Goal: Transaction & Acquisition: Purchase product/service

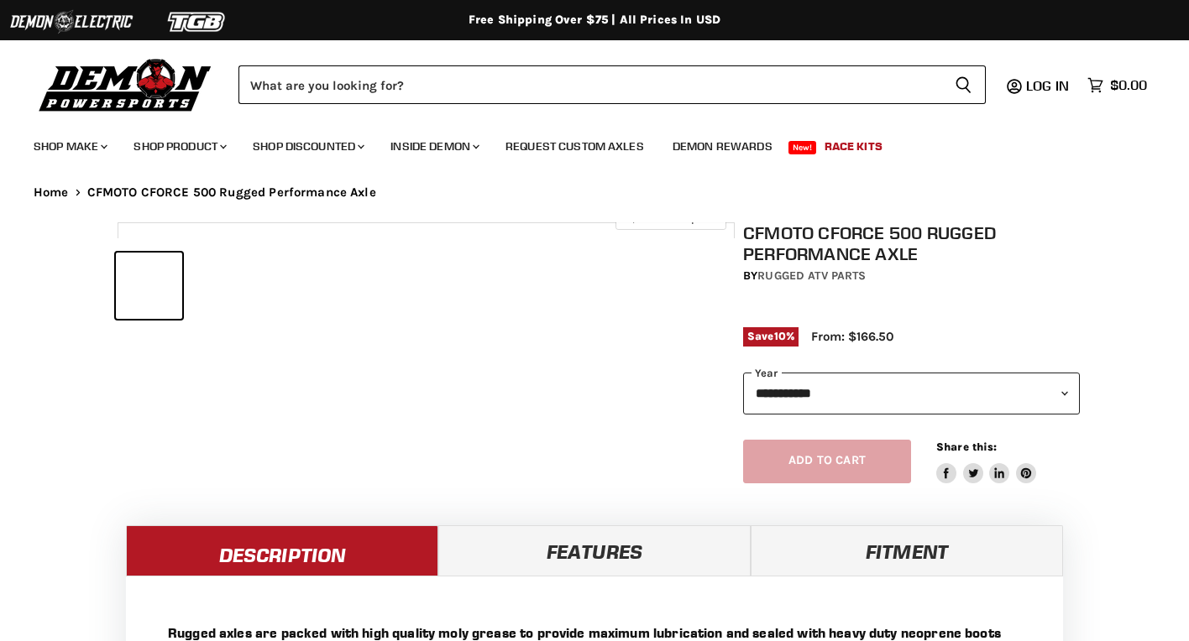
select select "******"
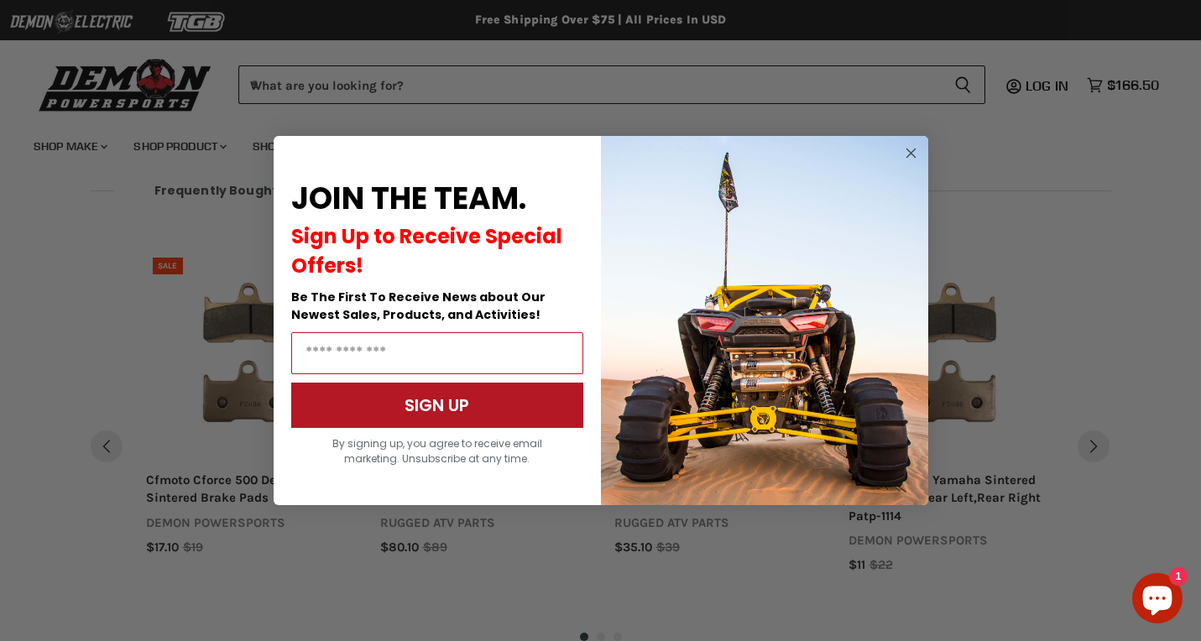
scroll to position [1704, 0]
